Goal: Communication & Community: Answer question/provide support

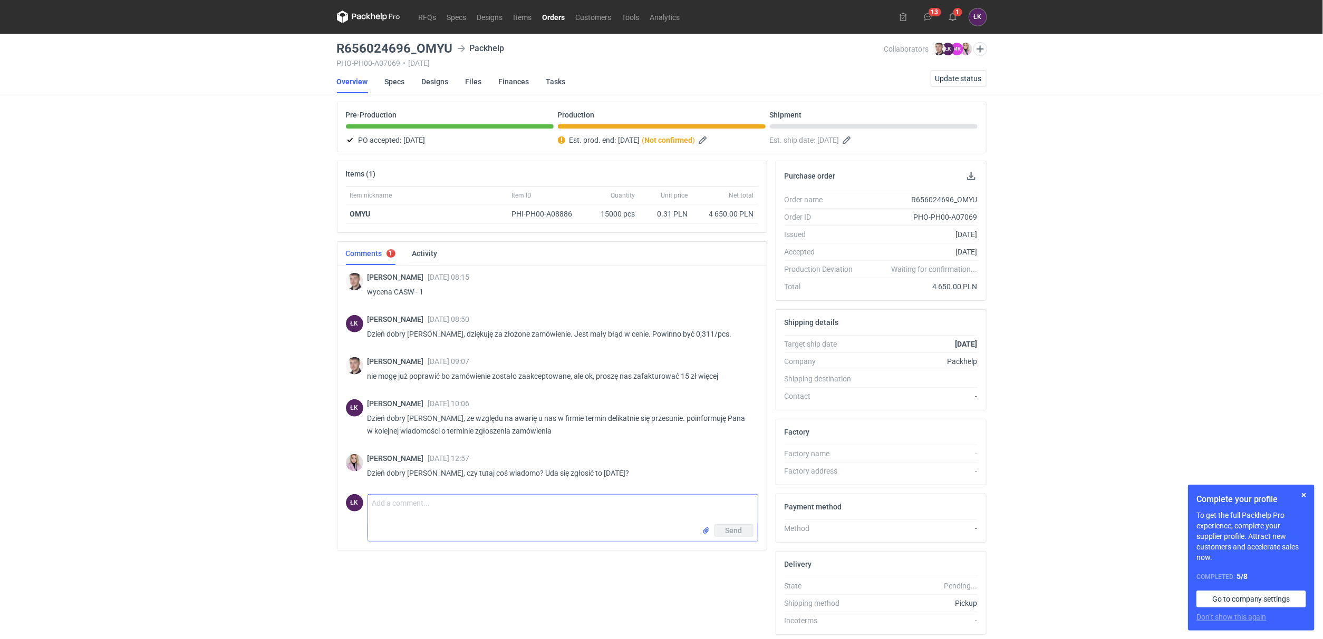
click at [405, 500] on textarea "Comment message" at bounding box center [563, 510] width 390 height 30
drag, startPoint x: 587, startPoint y: 504, endPoint x: 296, endPoint y: 508, distance: 291.5
click at [296, 508] on div "RFQs Specs Designs Items Orders Customers Tools Analytics 13 1 ŁK [PERSON_NAME]…" at bounding box center [661, 319] width 1323 height 639
type textarea "Dzień dobry Pani Klaudio, tak, będziemy zgłaszać [DATE] :)"
click at [733, 537] on button "Send" at bounding box center [733, 531] width 39 height 13
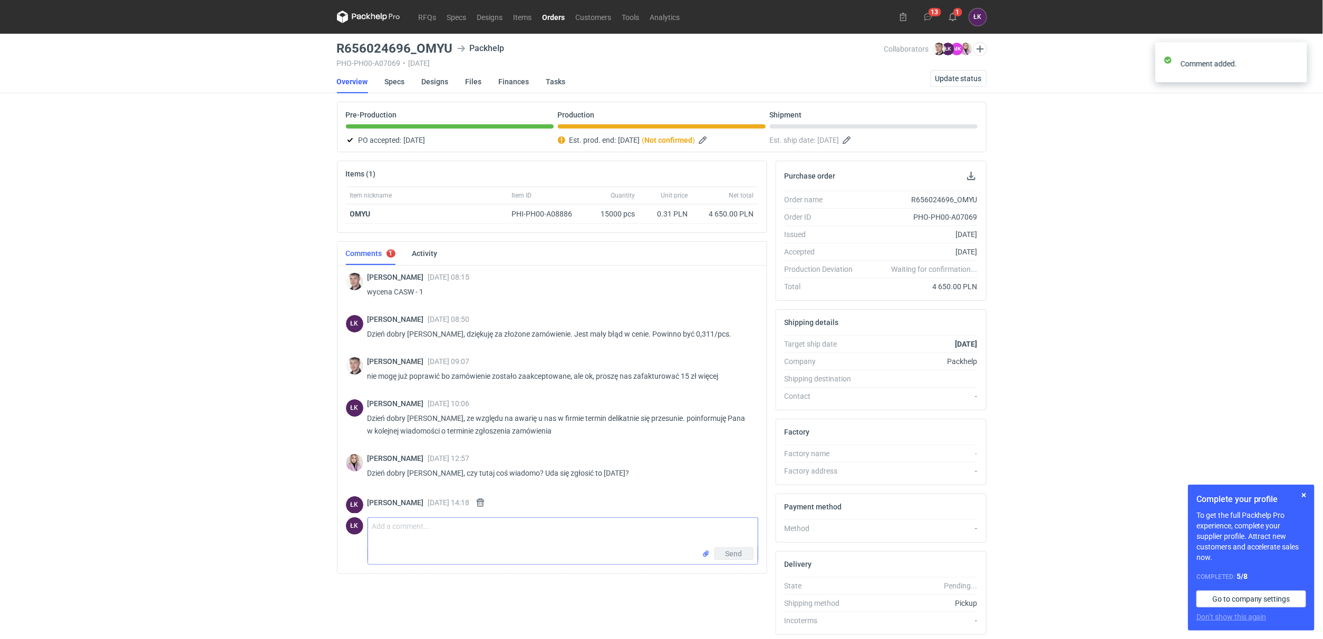
scroll to position [23, 0]
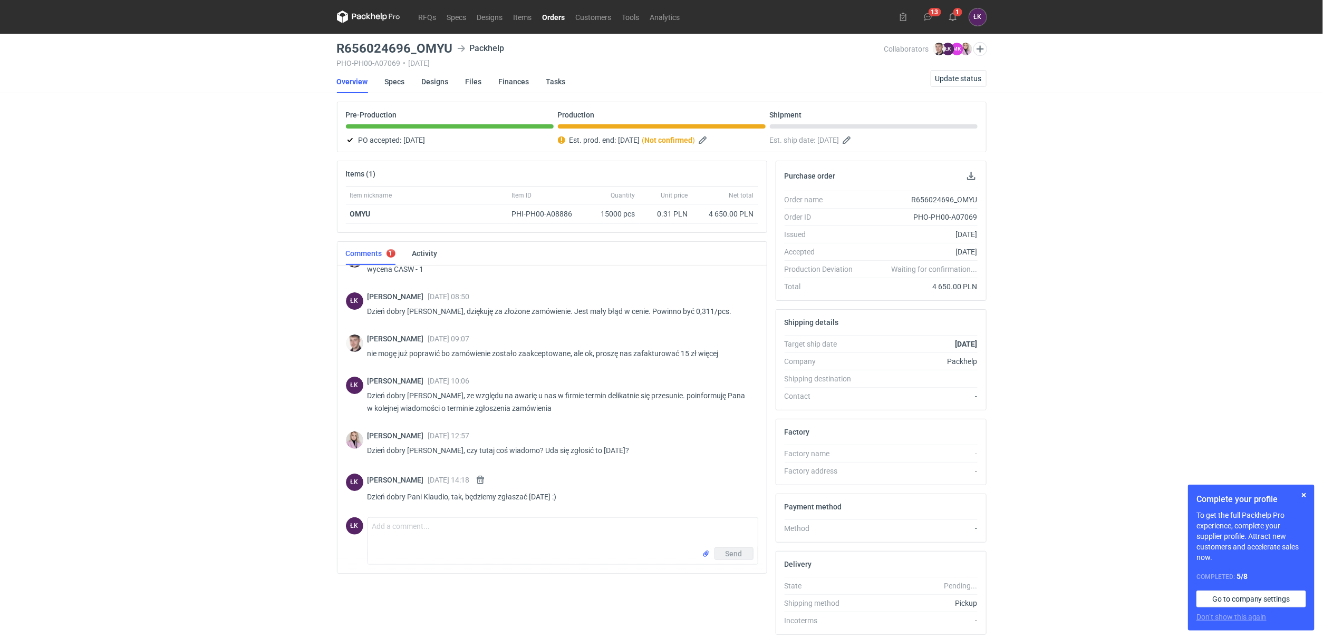
click at [554, 14] on link "Orders" at bounding box center [553, 17] width 33 height 13
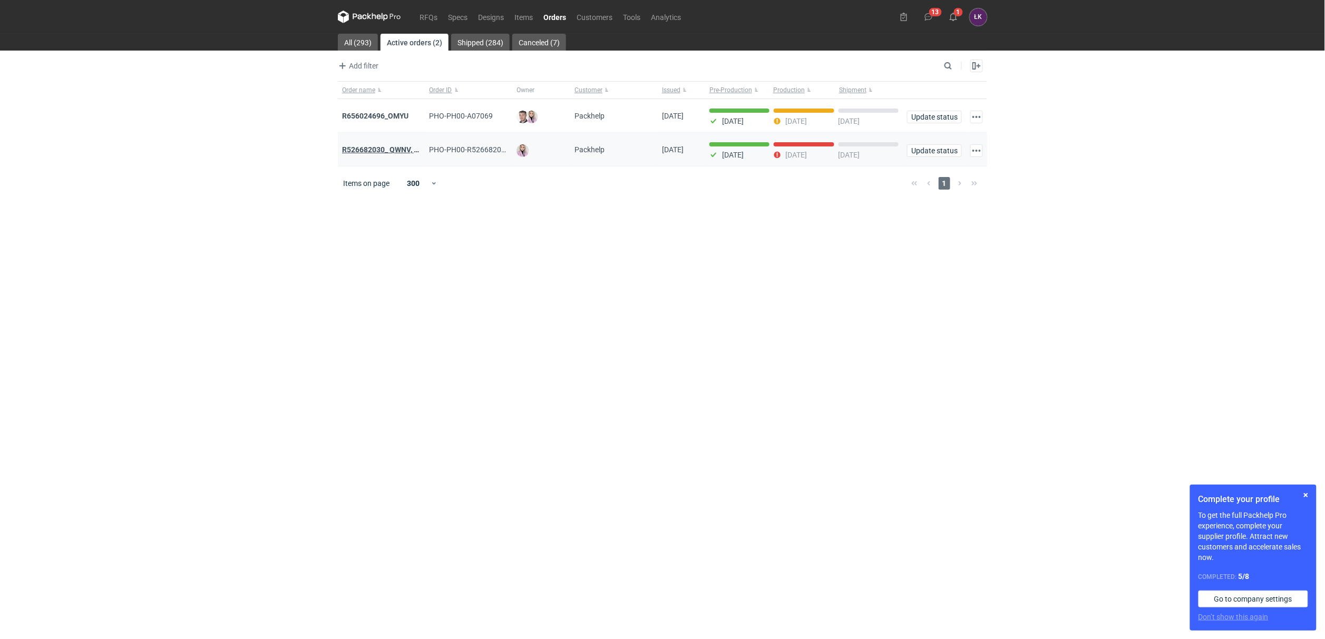
click at [394, 150] on strong "R526682030_ QWNV, XFWR, YNDN, XXTG, GBZB, CWJH" at bounding box center [434, 149] width 184 height 8
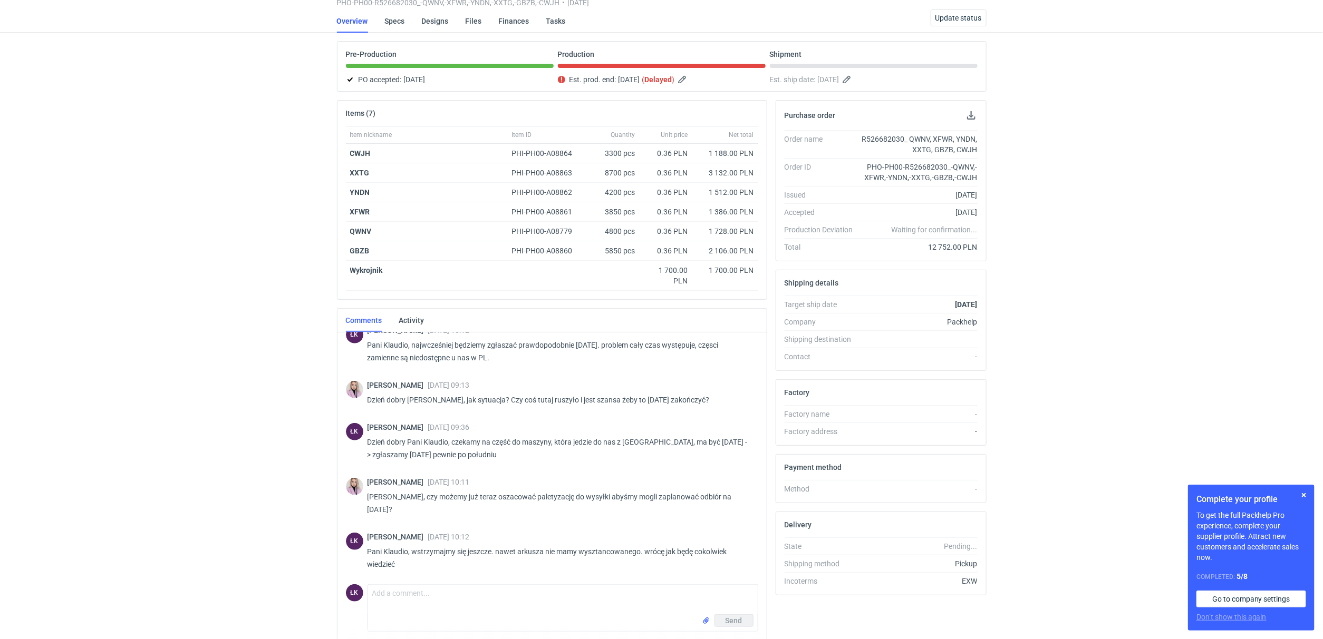
scroll to position [106, 0]
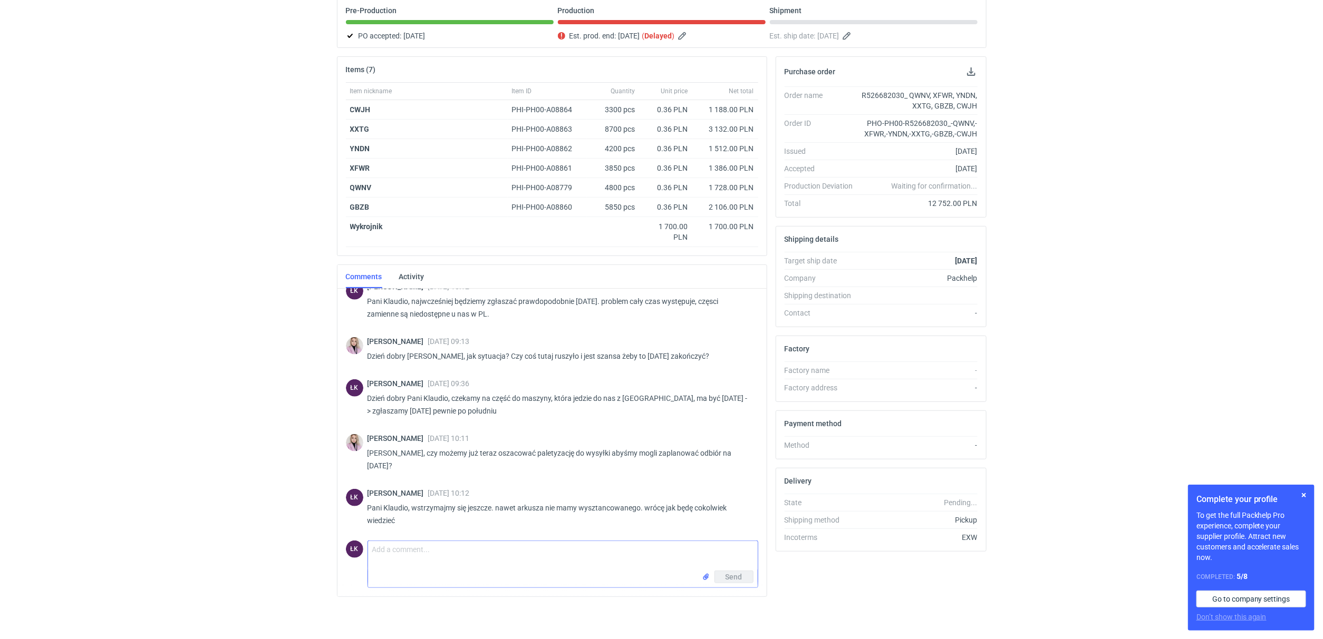
click at [409, 560] on textarea "Comment message" at bounding box center [563, 556] width 390 height 30
type textarea "[PERSON_NAME], [DATE] zgłaszamy. nie wiem jaka będzie paletyzacja tak na 100 pr…"
click at [742, 578] on button "Send" at bounding box center [733, 577] width 39 height 13
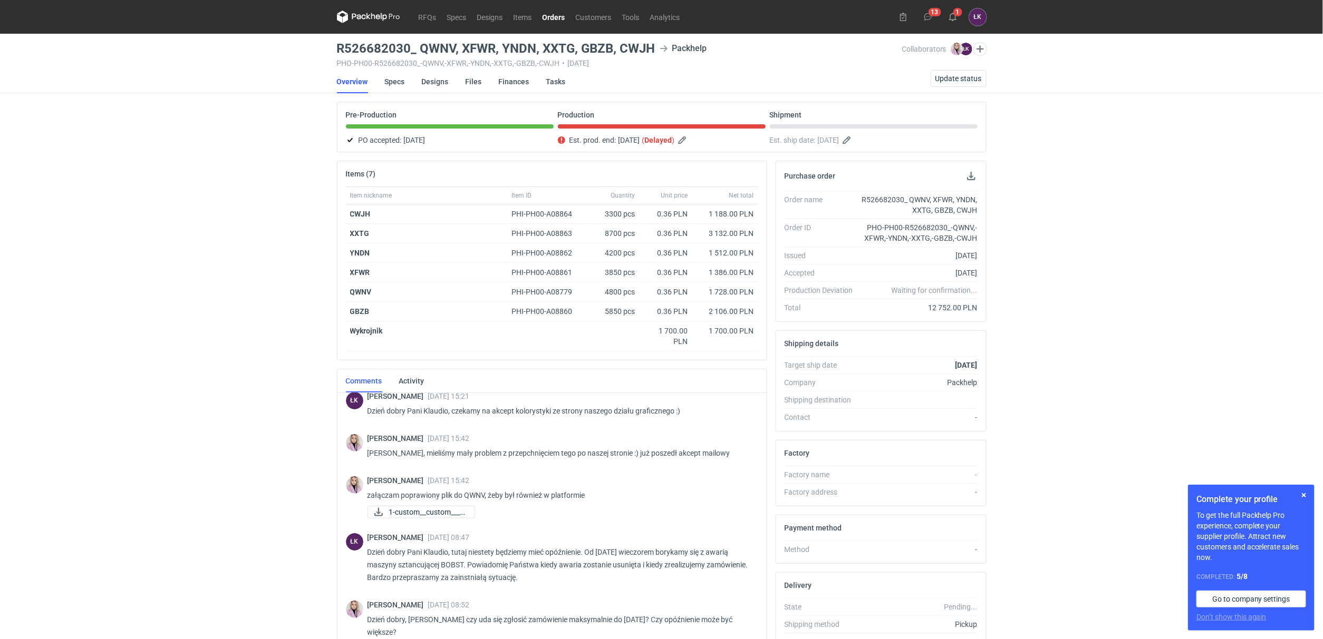
scroll to position [0, 0]
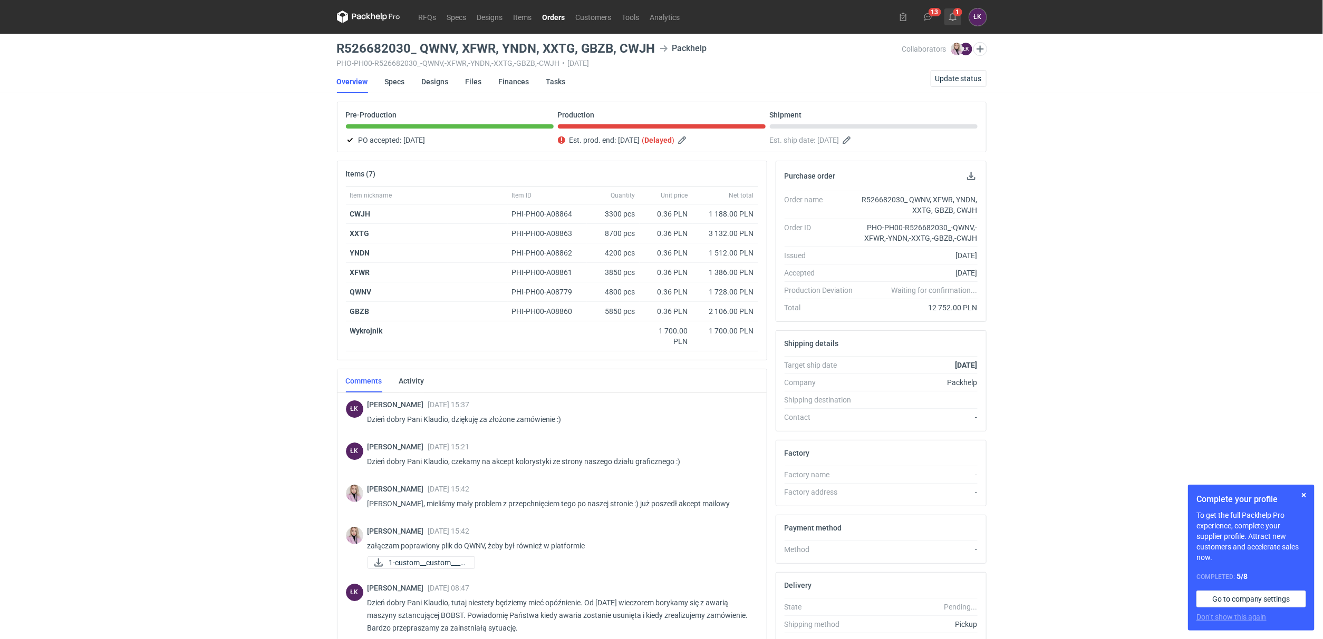
click at [958, 11] on button "1" at bounding box center [952, 16] width 17 height 17
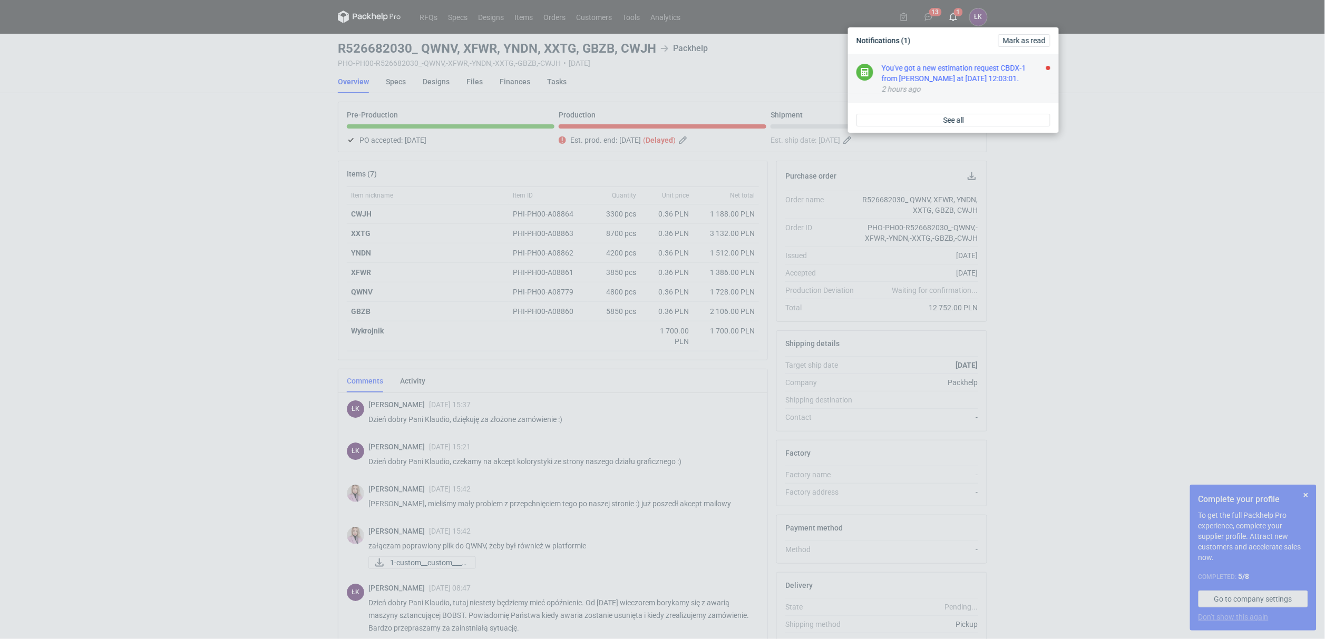
click at [961, 82] on div "You've got a new estimation request CBDX-1 from [PERSON_NAME] at [DATE] 12:03:0…" at bounding box center [966, 73] width 169 height 21
click at [969, 76] on div "You've got a new estimation request CBDX-1 from [PERSON_NAME] at [DATE] 12:03:0…" at bounding box center [966, 73] width 169 height 21
drag, startPoint x: 1152, startPoint y: 329, endPoint x: 950, endPoint y: 442, distance: 231.7
click at [1152, 331] on div "Notifications (1) [PERSON_NAME] as read You've got a new estimation request CBD…" at bounding box center [662, 319] width 1325 height 639
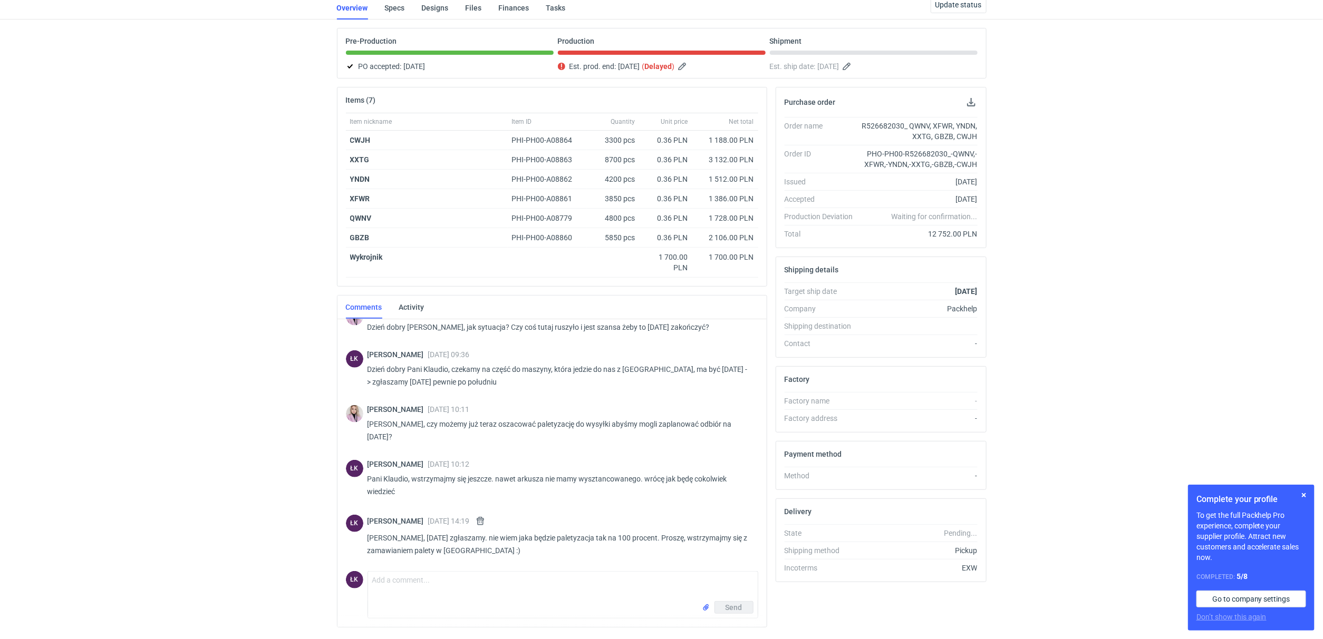
scroll to position [106, 0]
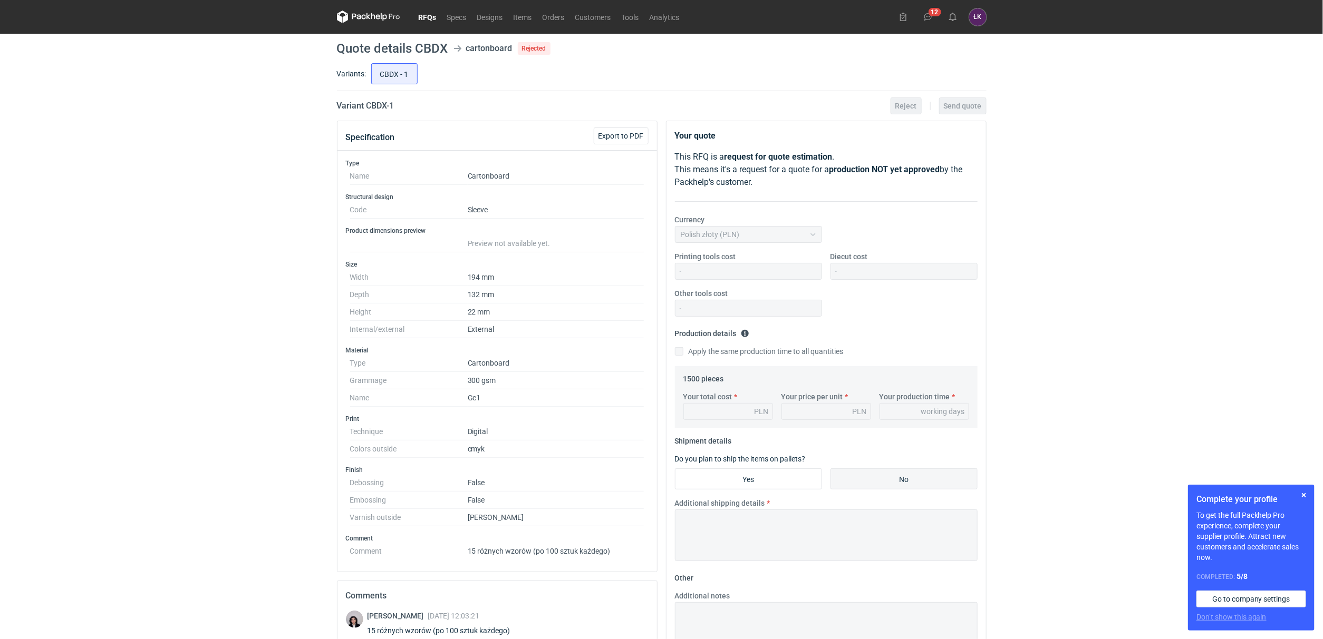
click at [423, 21] on link "RFQs" at bounding box center [427, 17] width 28 height 13
